Goal: Information Seeking & Learning: Learn about a topic

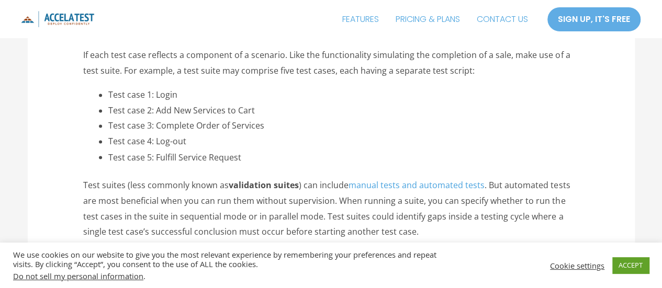
scroll to position [838, 0]
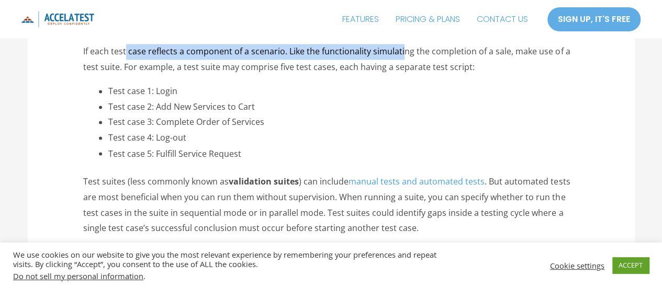
drag, startPoint x: 127, startPoint y: 50, endPoint x: 402, endPoint y: 55, distance: 274.9
click at [402, 55] on p "If each test case reflects a component of a scenario. Like the functionality si…" at bounding box center [331, 59] width 496 height 31
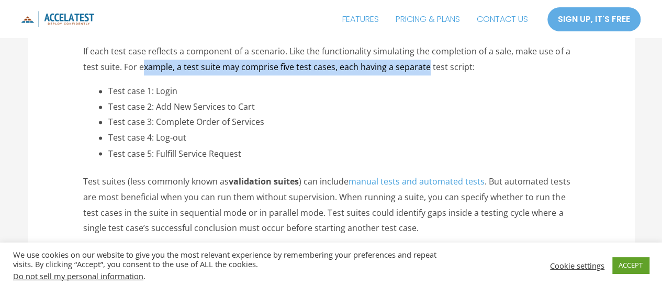
drag, startPoint x: 142, startPoint y: 67, endPoint x: 424, endPoint y: 74, distance: 281.7
click at [424, 74] on p "If each test case reflects a component of a scenario. Like the functionality si…" at bounding box center [331, 59] width 496 height 31
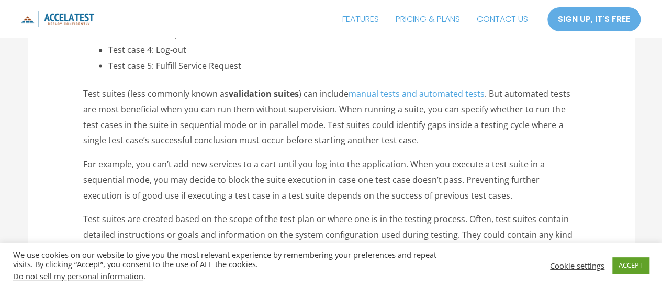
scroll to position [942, 0]
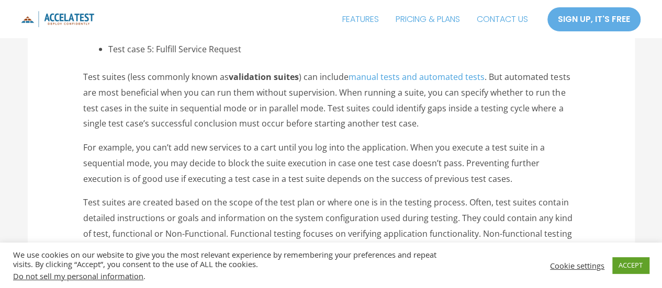
click at [168, 80] on p "Test suites (less commonly known as validation suites ) can include manual test…" at bounding box center [331, 100] width 496 height 62
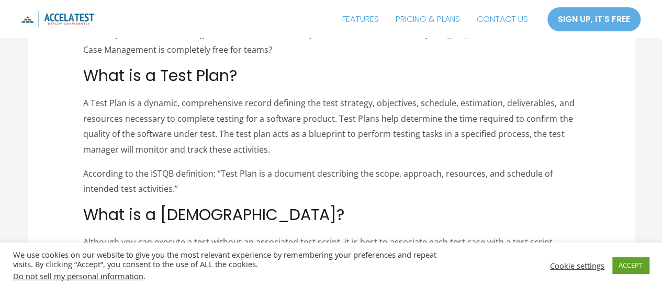
scroll to position [1623, 0]
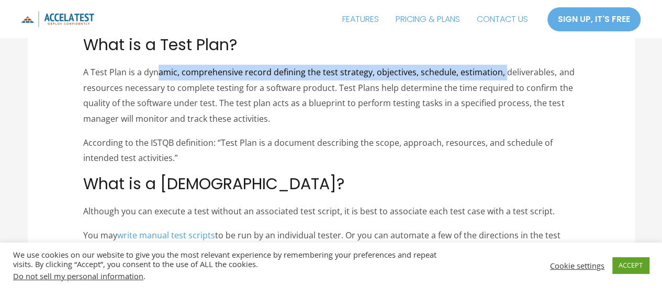
drag, startPoint x: 157, startPoint y: 69, endPoint x: 503, endPoint y: 70, distance: 346.5
click at [503, 70] on p "A Test Plan is a dynamic, comprehensive record defining the test strategy, obje…" at bounding box center [331, 96] width 496 height 62
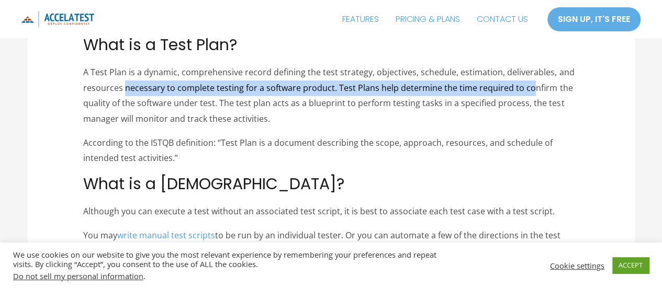
drag, startPoint x: 125, startPoint y: 91, endPoint x: 528, endPoint y: 92, distance: 403.1
click at [528, 92] on p "A Test Plan is a dynamic, comprehensive record defining the test strategy, obje…" at bounding box center [331, 96] width 496 height 62
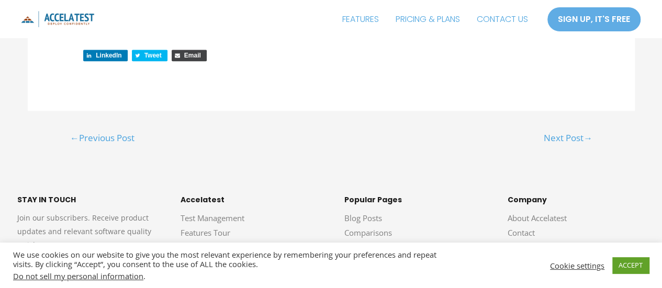
scroll to position [2303, 0]
